Goal: Information Seeking & Learning: Find specific fact

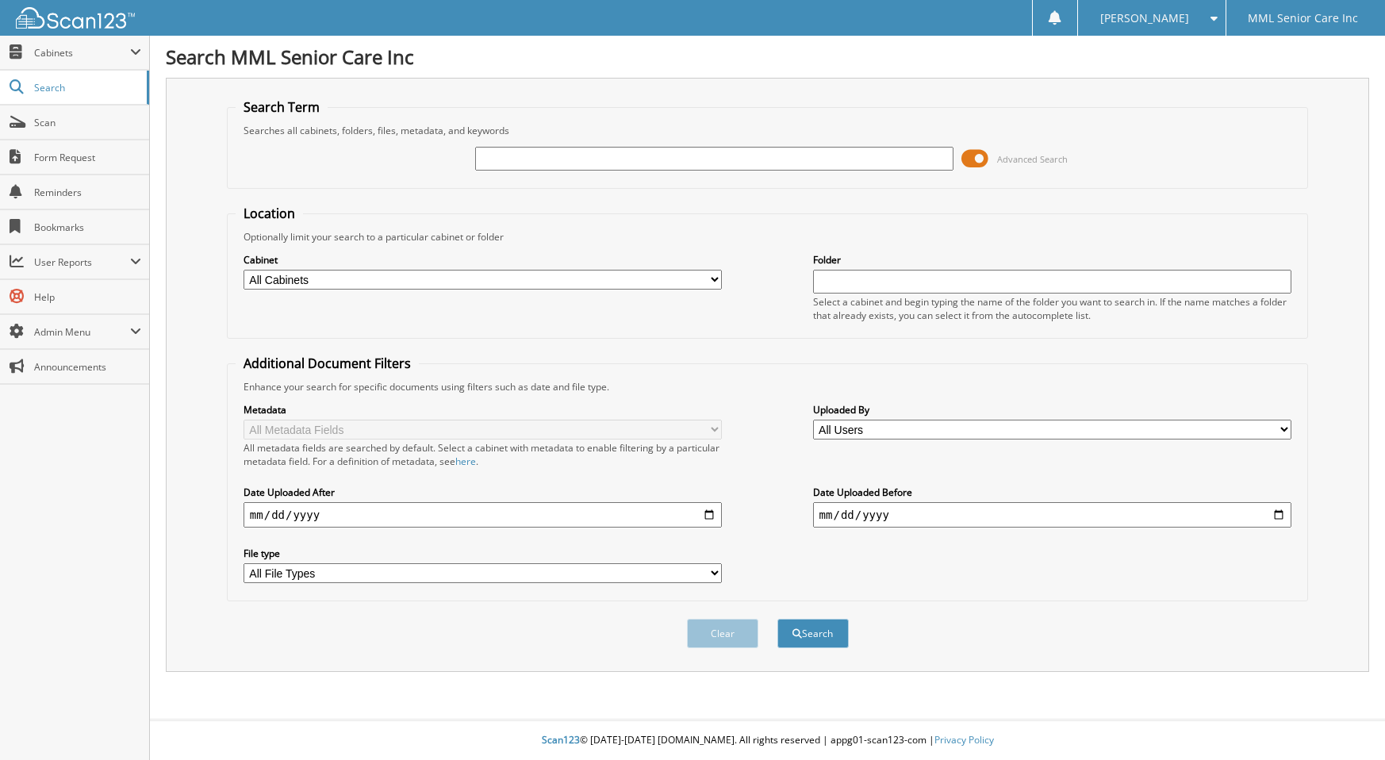
click at [663, 161] on input "text" at bounding box center [714, 159] width 479 height 24
type input "[PERSON_NAME]"
click at [777, 619] on button "Search" at bounding box center [812, 633] width 71 height 29
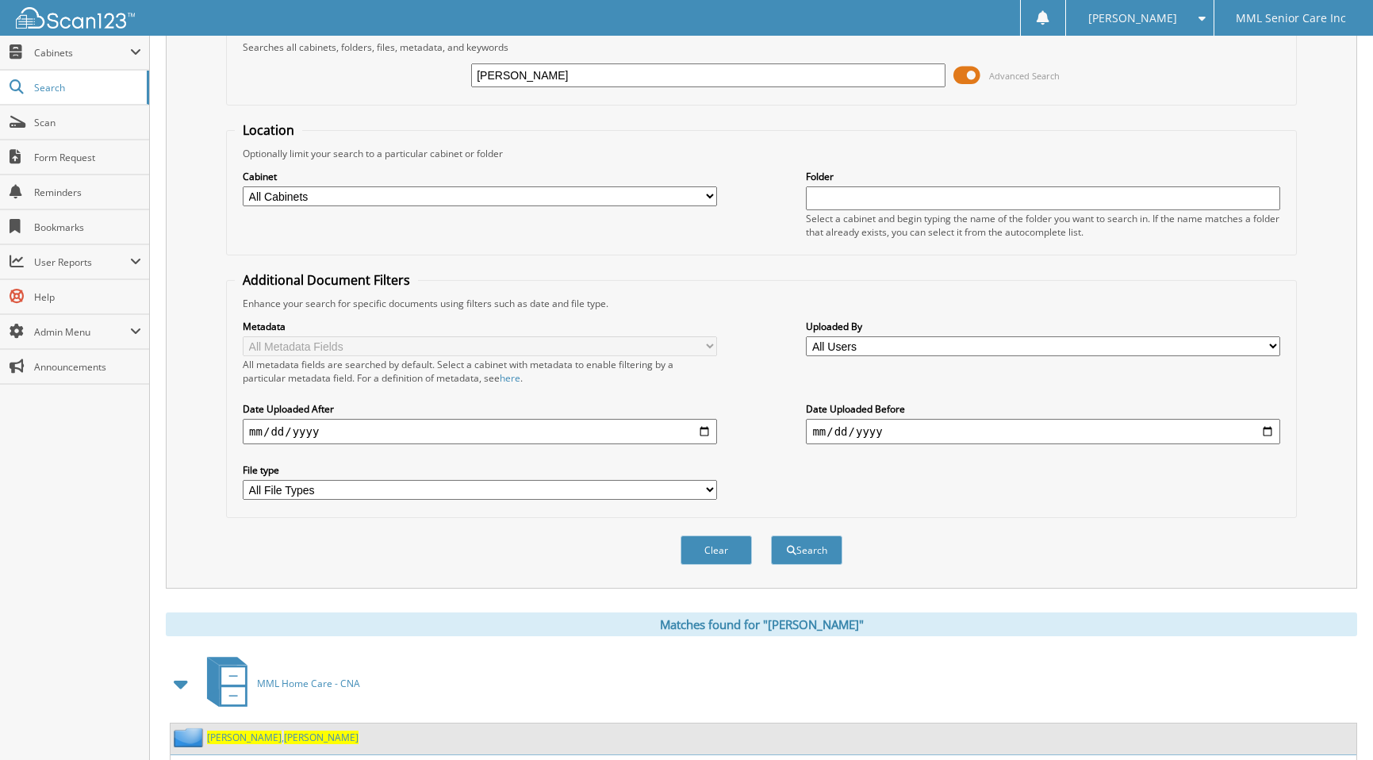
scroll to position [188, 0]
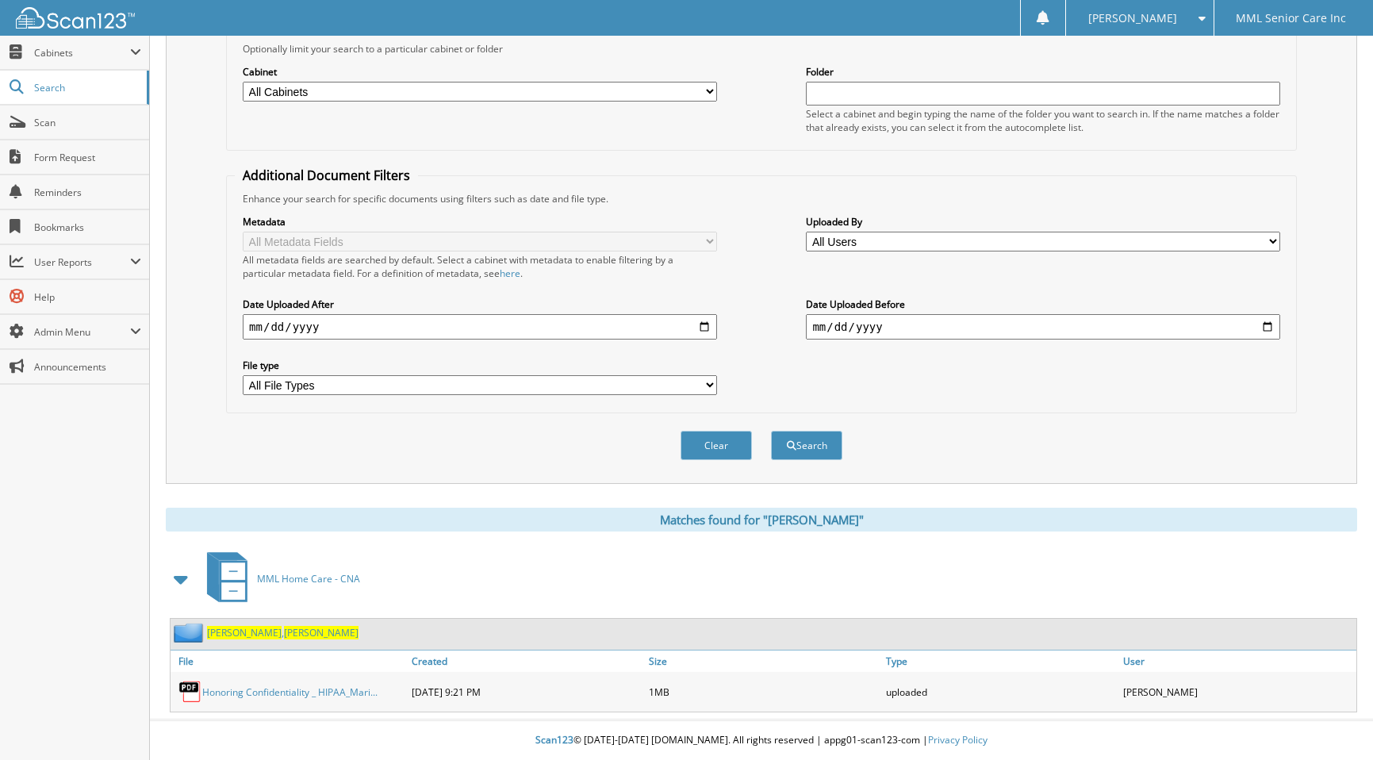
click at [284, 635] on span "[PERSON_NAME]" at bounding box center [321, 632] width 75 height 13
